Goal: Task Accomplishment & Management: Manage account settings

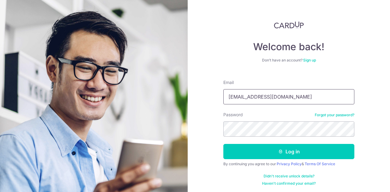
type input "[EMAIL_ADDRESS][DOMAIN_NAME]"
click at [223, 144] on button "Log in" at bounding box center [288, 151] width 131 height 15
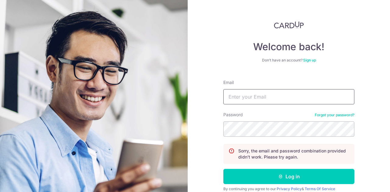
click at [264, 92] on input "Email" at bounding box center [288, 96] width 131 height 15
type input "[EMAIL_ADDRESS][DOMAIN_NAME]"
click at [223, 169] on button "Log in" at bounding box center [288, 176] width 131 height 15
click at [255, 98] on input "Email" at bounding box center [288, 96] width 131 height 15
type input "S"
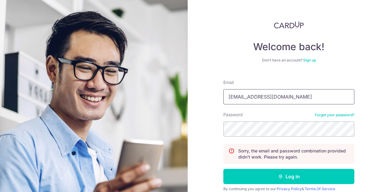
type input "nadichan@forewordcoffee.com"
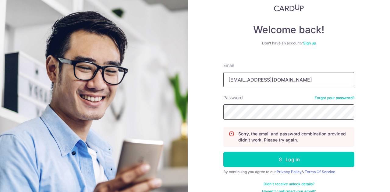
scroll to position [26, 0]
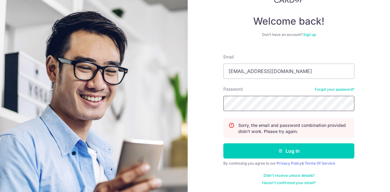
click at [223, 144] on button "Log in" at bounding box center [288, 151] width 131 height 15
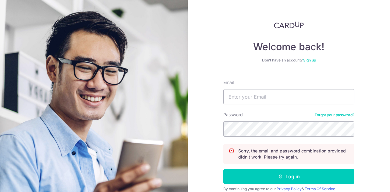
click at [328, 117] on link "Forgot your password?" at bounding box center [335, 115] width 40 height 5
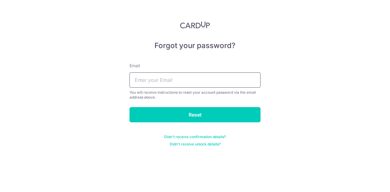
click at [172, 75] on input "text" at bounding box center [195, 80] width 131 height 15
type input "[EMAIL_ADDRESS][DOMAIN_NAME]"
click at [130, 107] on input "Reset" at bounding box center [195, 114] width 131 height 15
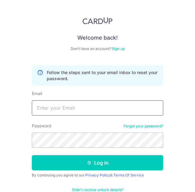
click at [106, 108] on input "Email" at bounding box center [97, 107] width 131 height 15
click at [106, 105] on input "Email" at bounding box center [97, 107] width 131 height 15
type input "nadichan@forewordcoffee.com"
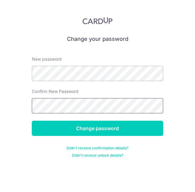
click at [32, 121] on input "Change password" at bounding box center [97, 128] width 131 height 15
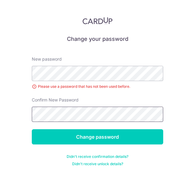
click at [32, 129] on input "Change password" at bounding box center [97, 136] width 131 height 15
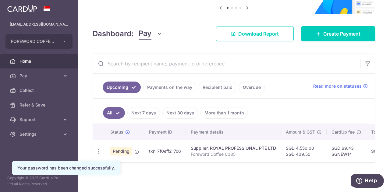
click at [231, 141] on td "Supplier. ROYAL PROFESSIONAL PTE LTD Foreword Coffee 0085" at bounding box center [233, 151] width 95 height 22
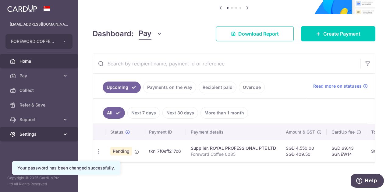
click at [37, 136] on span "Settings" at bounding box center [40, 134] width 40 height 6
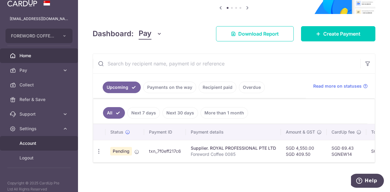
scroll to position [10, 0]
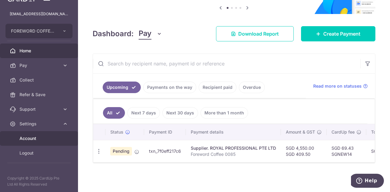
click at [34, 139] on span "Account" at bounding box center [40, 139] width 40 height 6
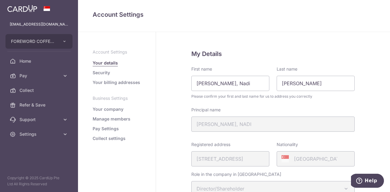
click at [106, 109] on link "Your company" at bounding box center [108, 109] width 31 height 6
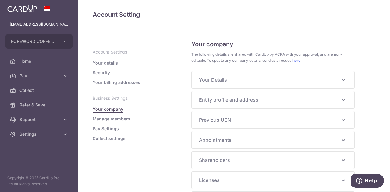
click at [109, 118] on link "Manage members" at bounding box center [112, 119] width 38 height 6
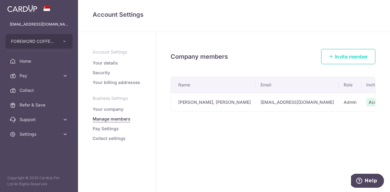
click at [347, 59] on span "Invite member" at bounding box center [351, 57] width 33 height 6
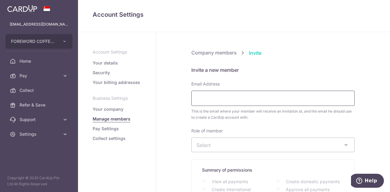
click at [237, 96] on input "Email Address" at bounding box center [272, 98] width 163 height 15
type input "hello@forewordcoffee.com"
click at [251, 119] on span "This is the email where your member will receive an invitation at, and the emai…" at bounding box center [272, 115] width 163 height 12
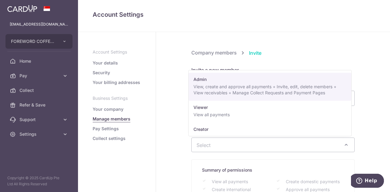
click at [255, 140] on span "Select" at bounding box center [273, 145] width 163 height 14
select select "24597"
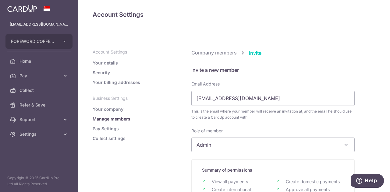
click at [258, 120] on form "Email Address hello@forewordcoffee.com This is the email where your member will…" at bounding box center [272, 179] width 163 height 196
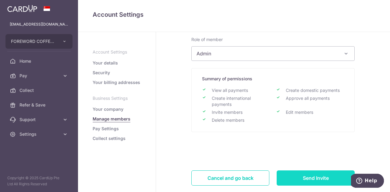
click at [287, 177] on input "Send Invite" at bounding box center [316, 178] width 78 height 15
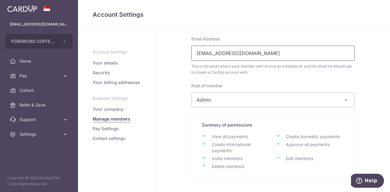
scroll to position [0, 0]
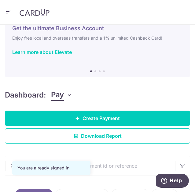
scroll to position [30, 0]
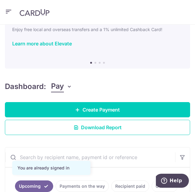
click at [66, 90] on button "Pay" at bounding box center [61, 87] width 21 height 12
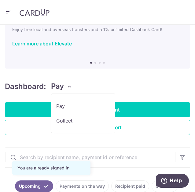
click at [66, 90] on button "Pay" at bounding box center [61, 87] width 21 height 12
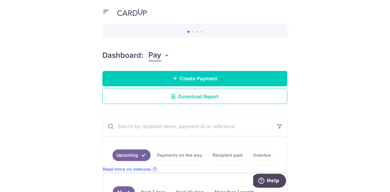
scroll to position [0, 0]
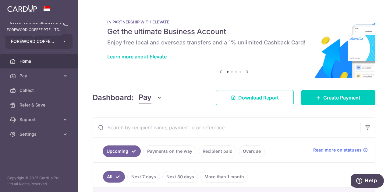
click at [53, 39] on span "FOREWORD COFFEE PTE. LTD." at bounding box center [33, 41] width 45 height 6
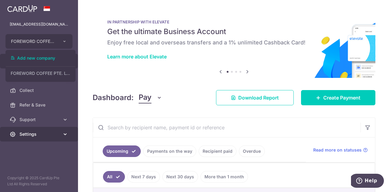
click at [46, 138] on link "Settings" at bounding box center [39, 134] width 78 height 15
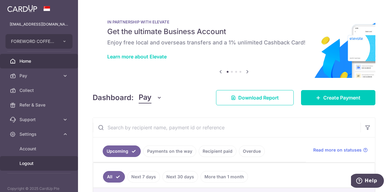
click at [30, 164] on span "Logout" at bounding box center [40, 164] width 40 height 6
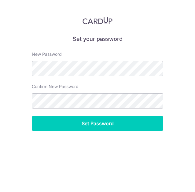
click at [89, 123] on input "Set Password" at bounding box center [97, 123] width 131 height 15
